Goal: Register for event/course

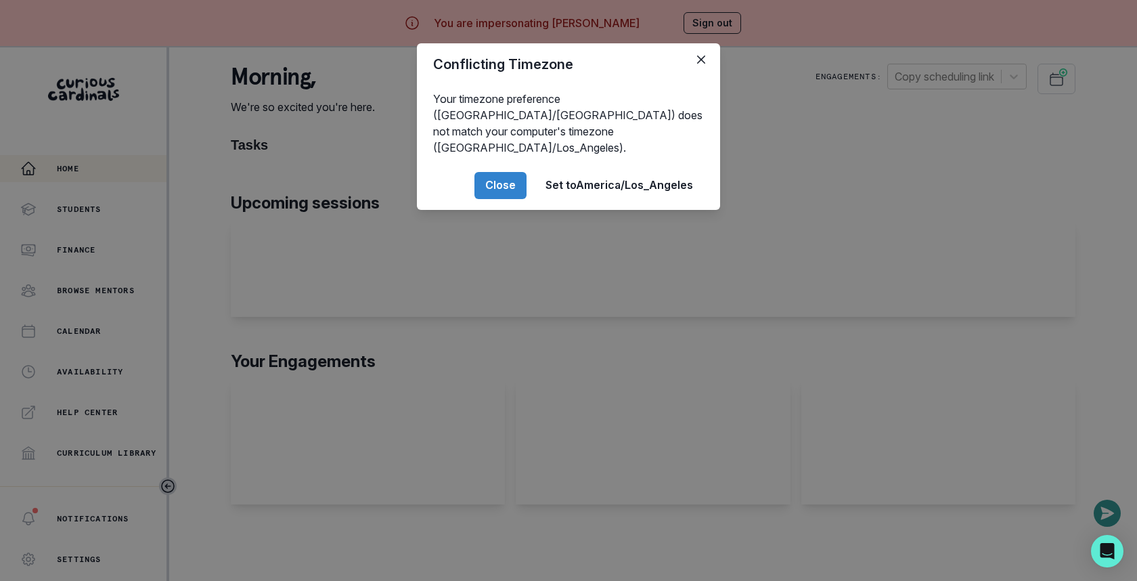
click at [926, 150] on div "Conflicting Timezone Your timezone preference ([GEOGRAPHIC_DATA]/[GEOGRAPHIC_DA…" at bounding box center [568, 290] width 1137 height 581
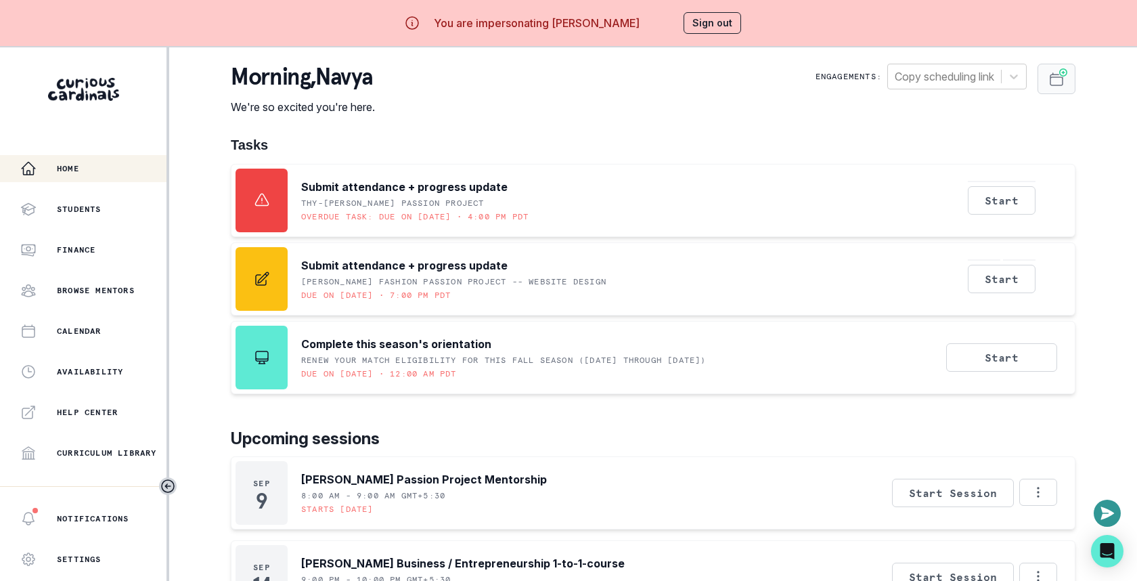
click at [1056, 89] on button "Schedule Sessions" at bounding box center [1056, 79] width 38 height 30
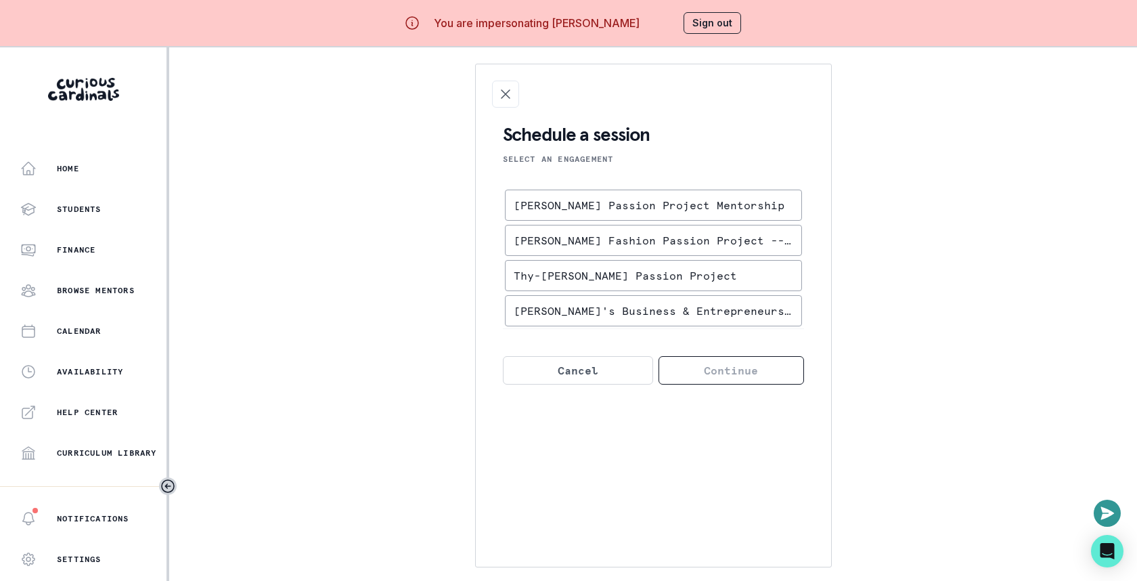
click at [683, 220] on div "[PERSON_NAME] Passion Project Mentorship [PERSON_NAME] Fashion Passion Project …" at bounding box center [653, 257] width 296 height 135
click at [694, 219] on div "[PERSON_NAME] Passion Project Mentorship" at bounding box center [653, 205] width 296 height 30
click at [0, 0] on input "[PERSON_NAME] Passion Project Mentorship" at bounding box center [0, 0] width 0 height 0
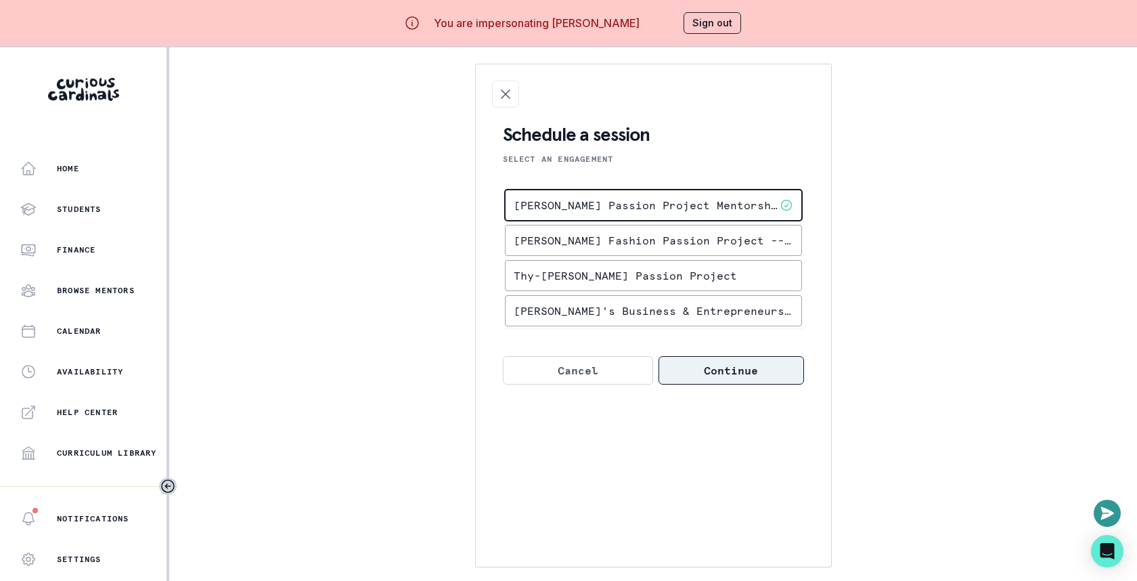
click at [696, 365] on button "Continue" at bounding box center [730, 370] width 145 height 28
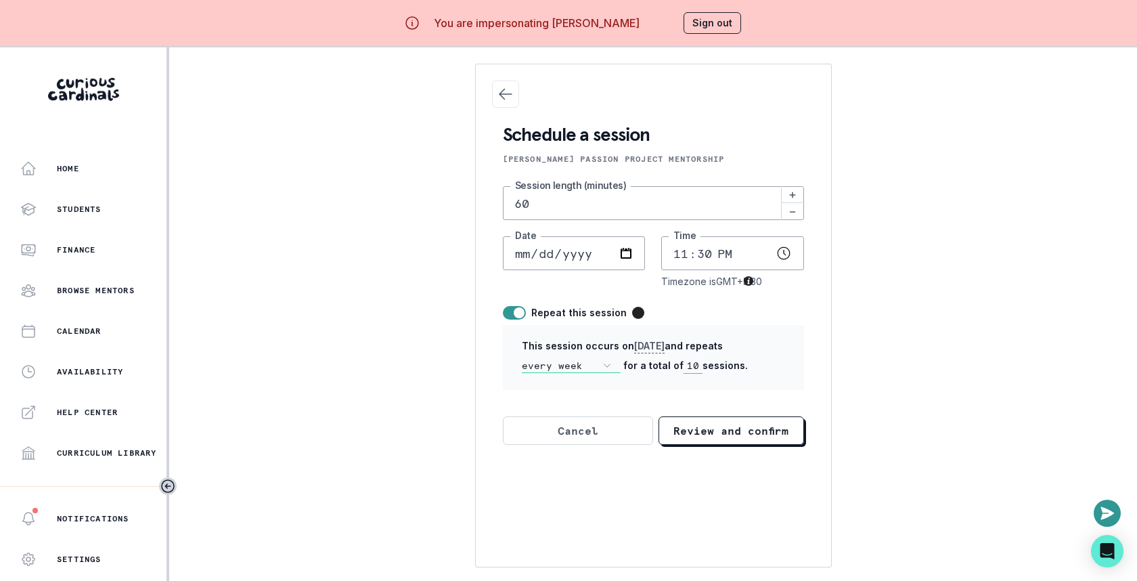
click at [696, 360] on input "10" at bounding box center [692, 366] width 19 height 15
click at [504, 98] on icon "Close Scheduling" at bounding box center [505, 94] width 16 height 16
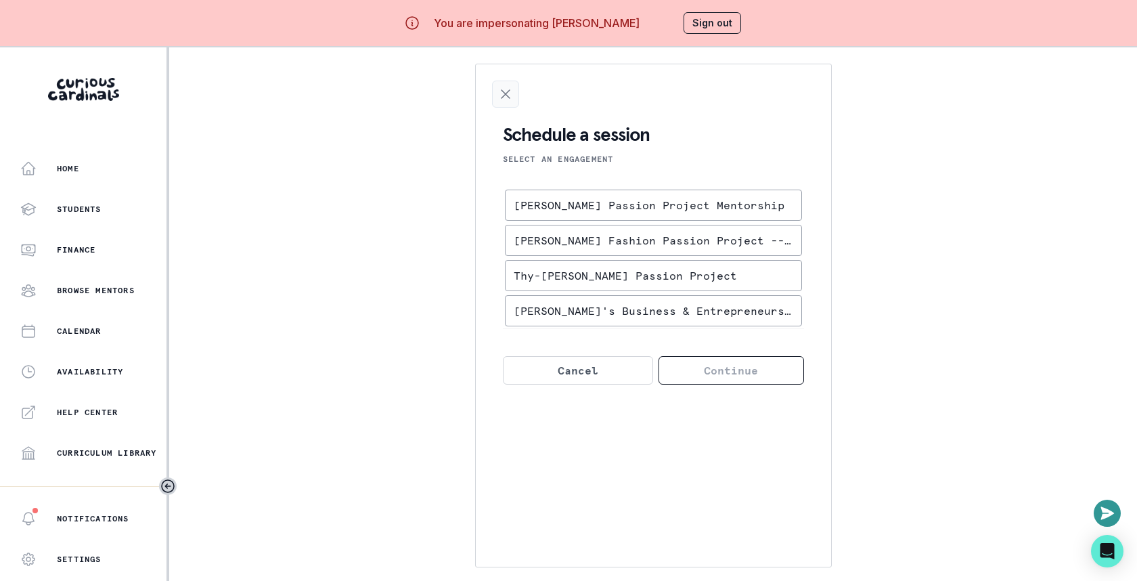
click at [506, 92] on icon "Close Scheduling" at bounding box center [505, 94] width 8 height 8
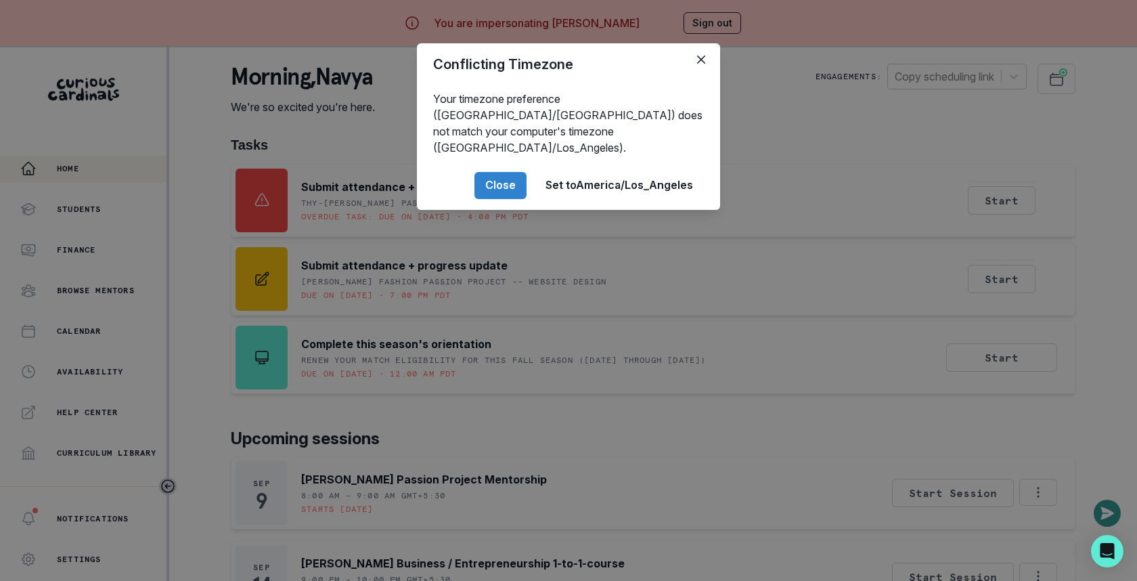
click at [861, 158] on div "Conflicting Timezone Your timezone preference ([GEOGRAPHIC_DATA]/[GEOGRAPHIC_DA…" at bounding box center [568, 290] width 1137 height 581
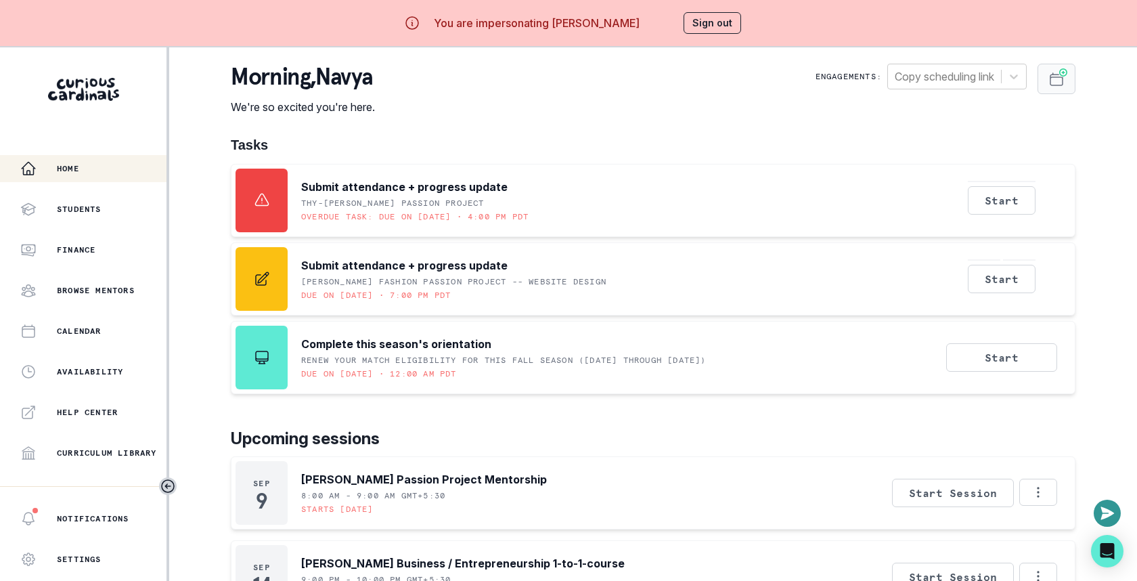
click at [1043, 87] on button "Schedule Sessions" at bounding box center [1056, 79] width 38 height 30
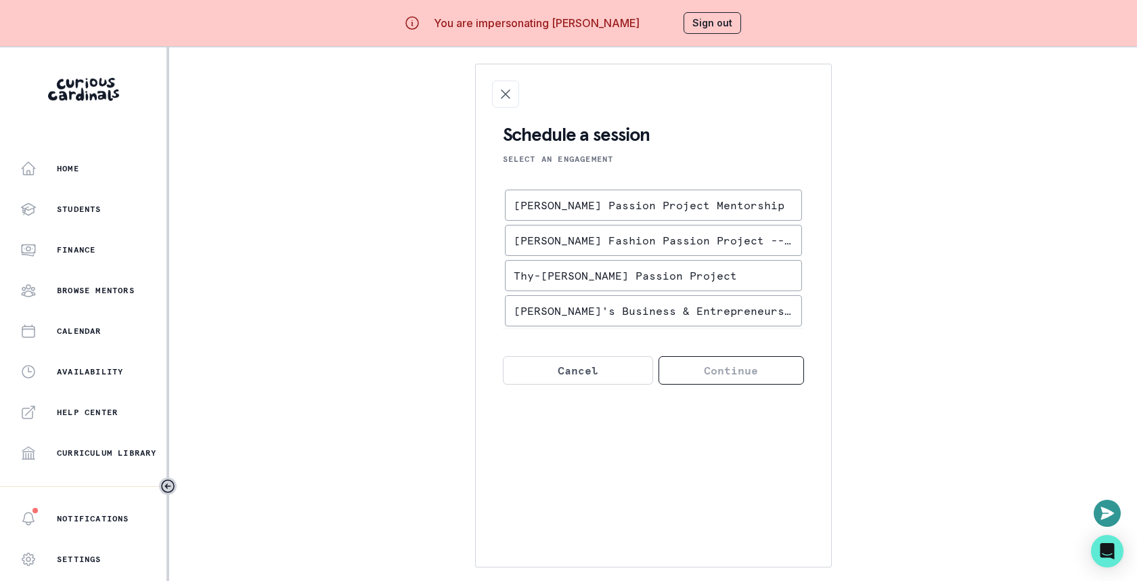
click at [610, 215] on div "[PERSON_NAME] Passion Project Mentorship" at bounding box center [653, 205] width 296 height 30
click at [0, 0] on input "[PERSON_NAME] Passion Project Mentorship" at bounding box center [0, 0] width 0 height 0
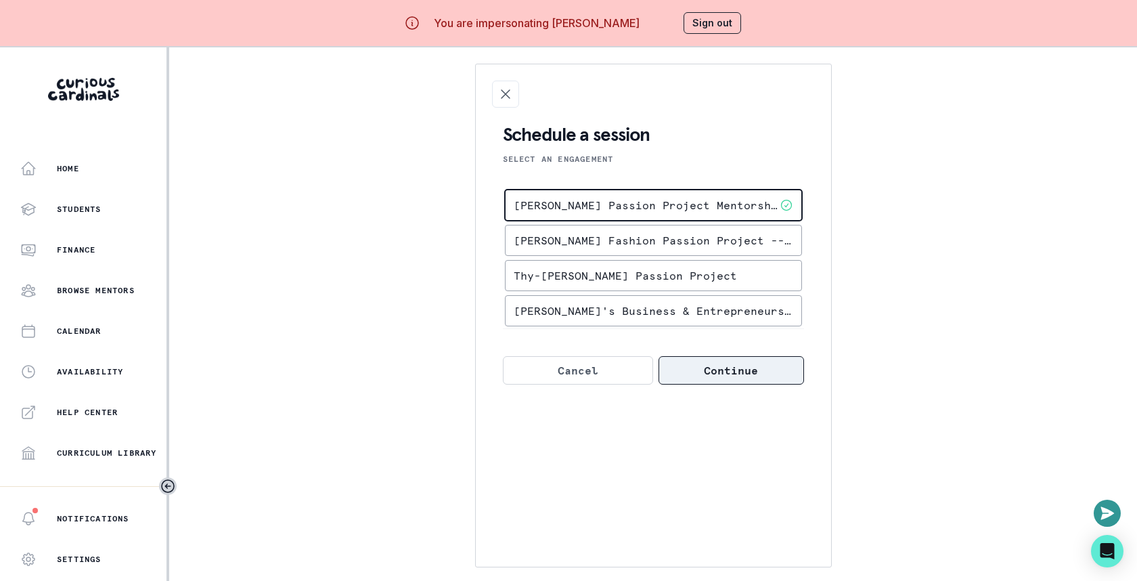
click at [709, 358] on button "Continue" at bounding box center [730, 370] width 145 height 28
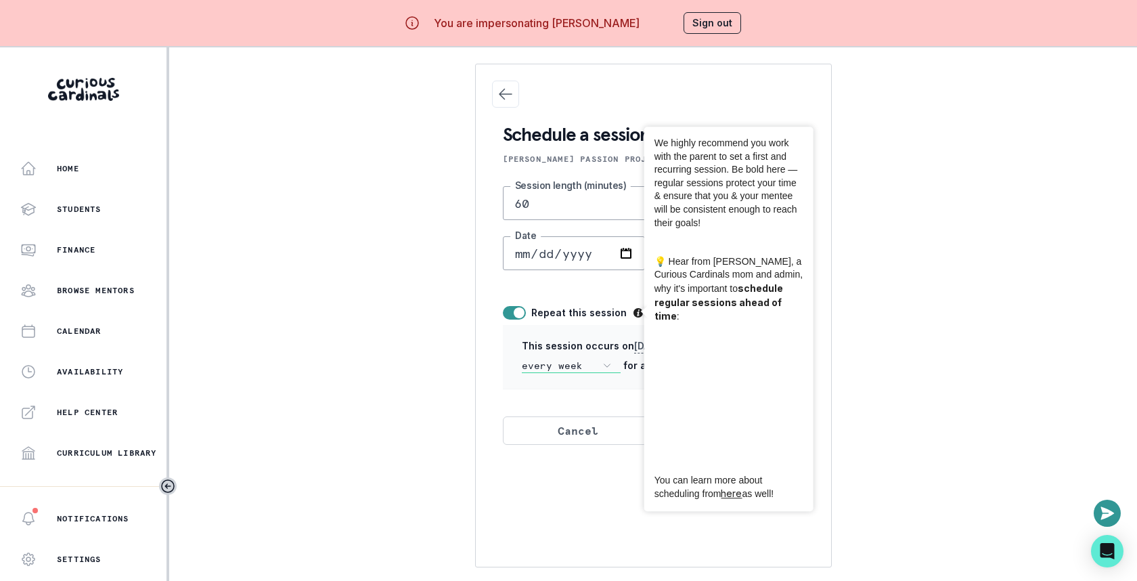
click at [444, 388] on div "Schedule a session [PERSON_NAME] Passion Project Mentorship 60 Session length (…" at bounding box center [653, 315] width 844 height 503
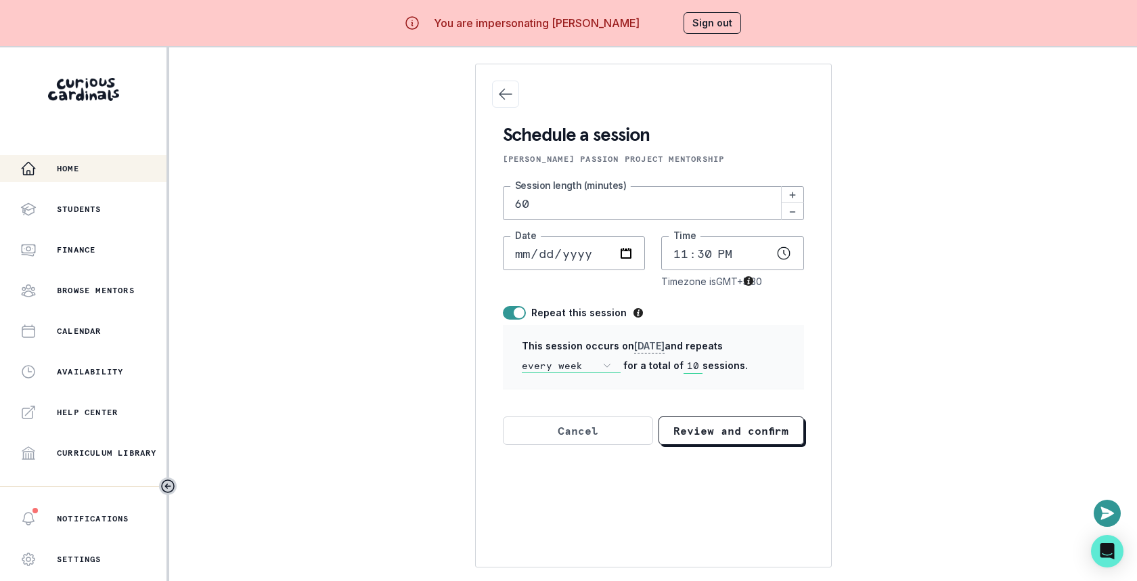
click at [90, 176] on div "Home" at bounding box center [93, 168] width 146 height 16
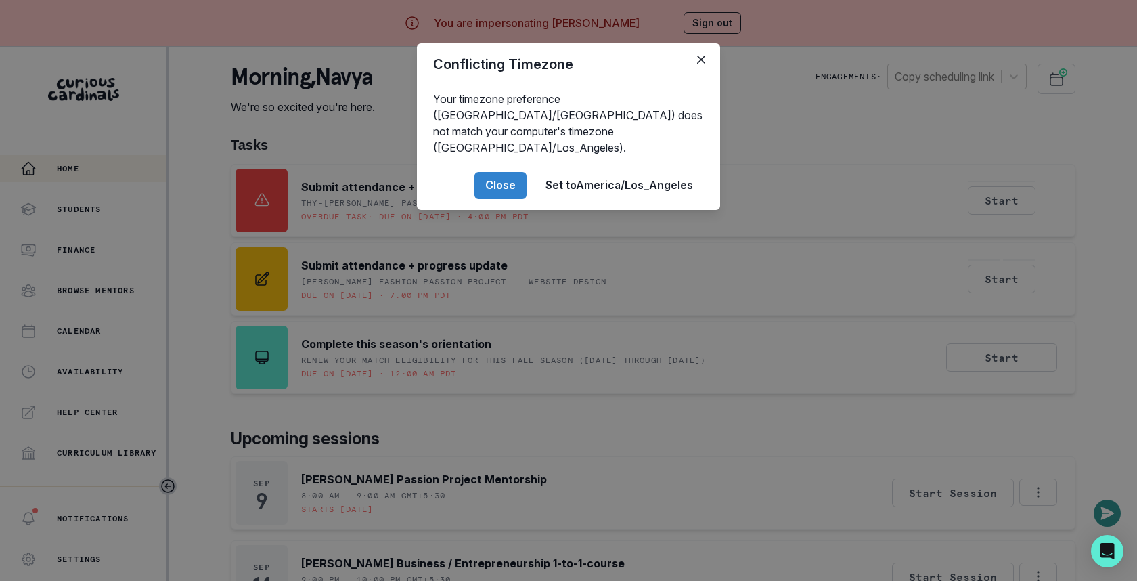
click at [436, 281] on div "Conflicting Timezone Your timezone preference ([GEOGRAPHIC_DATA]/[GEOGRAPHIC_DA…" at bounding box center [568, 290] width 1137 height 581
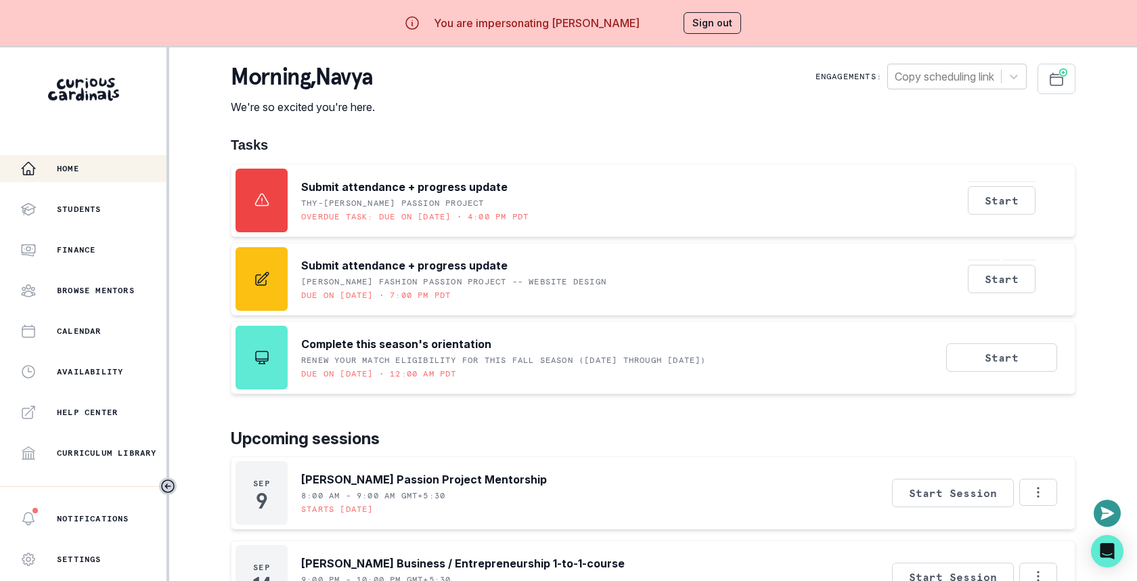
click at [715, 32] on button "Sign out" at bounding box center [712, 23] width 58 height 22
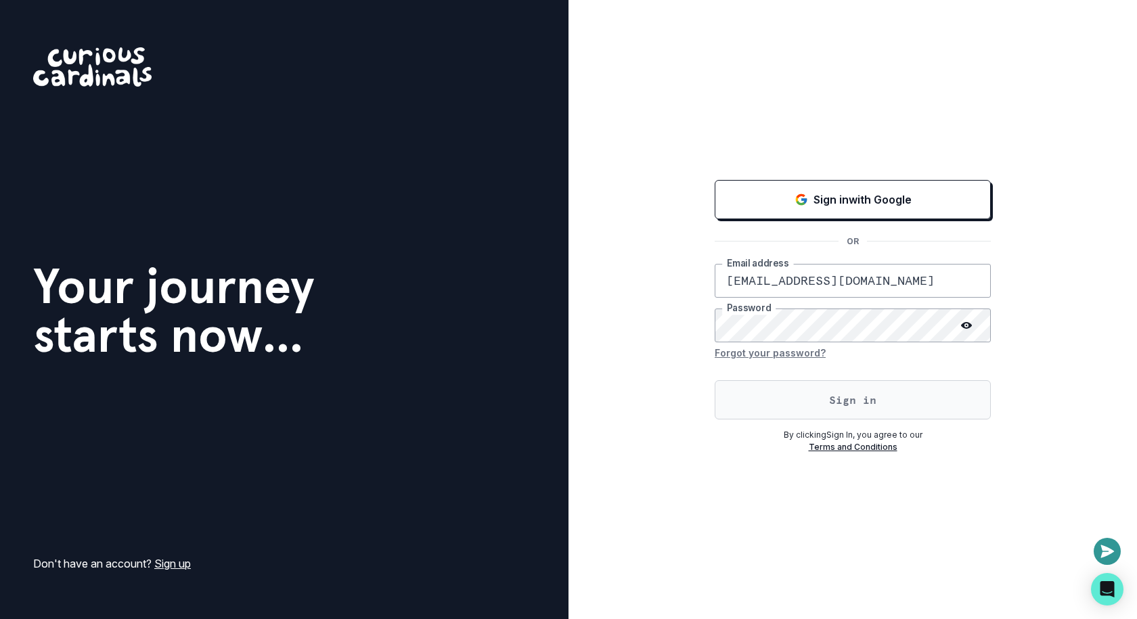
click at [819, 396] on button "Sign in" at bounding box center [853, 399] width 276 height 39
